Goal: Navigation & Orientation: Find specific page/section

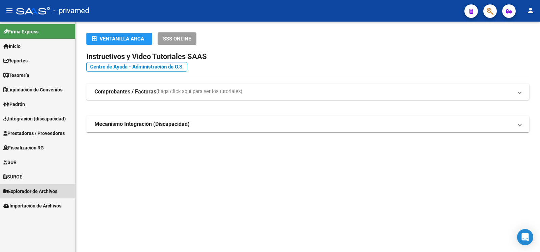
click at [38, 190] on span "Explorador de Archivos" at bounding box center [30, 191] width 54 height 7
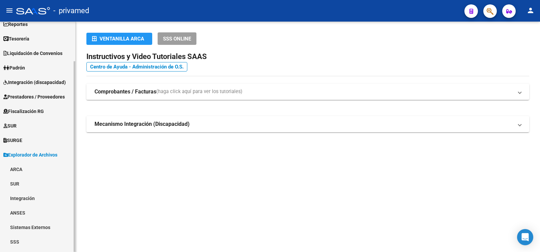
scroll to position [48, 0]
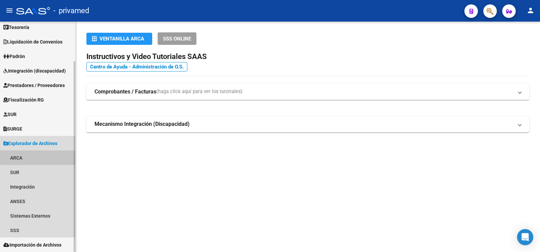
click at [20, 157] on link "ARCA" at bounding box center [37, 157] width 75 height 15
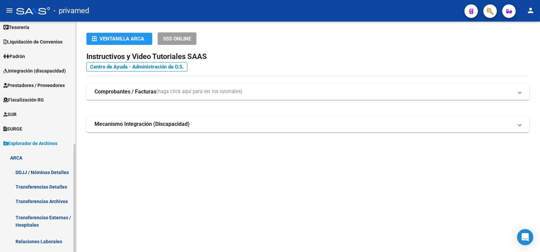
click at [57, 198] on link "Transferencias Archivos" at bounding box center [37, 201] width 75 height 15
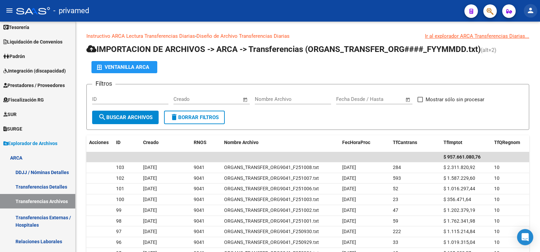
click at [529, 11] on mat-icon "person" at bounding box center [530, 10] width 8 height 8
click at [515, 45] on button "exit_to_app Salir" at bounding box center [516, 44] width 41 height 16
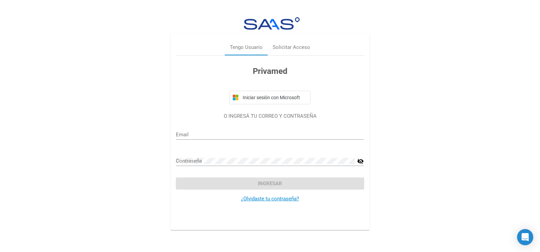
type input "[EMAIL_ADDRESS][DOMAIN_NAME]"
